Goal: Transaction & Acquisition: Purchase product/service

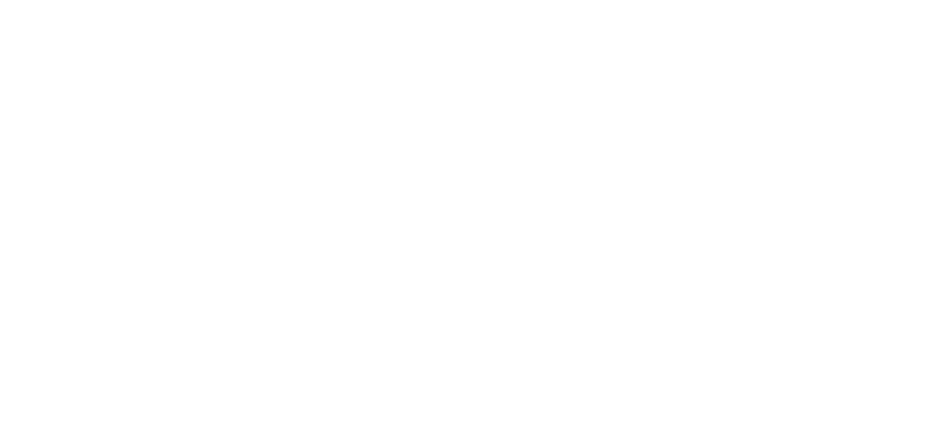
click at [690, 0] on html "/places/3g6MyIkps914AtPiF5xv/products" at bounding box center [462, 0] width 925 height 0
